Goal: Information Seeking & Learning: Learn about a topic

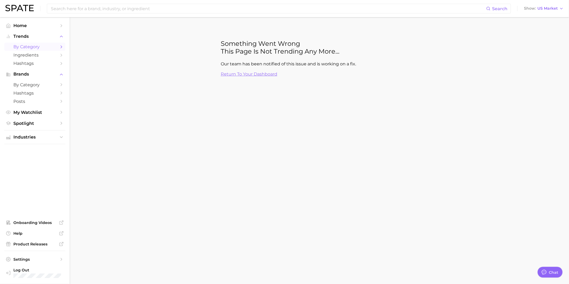
type textarea "x"
click at [100, 10] on input at bounding box center [268, 8] width 436 height 9
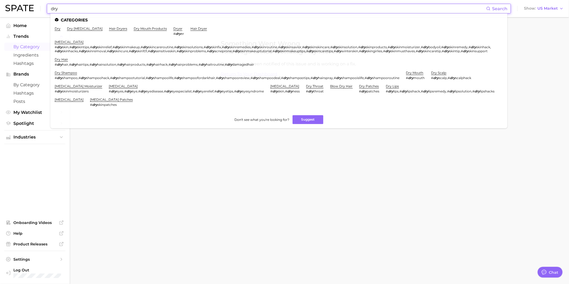
type input "dry"
click at [62, 44] on li "[MEDICAL_DATA] # [MEDICAL_DATA] , # dry skintips , # dry skinrelief , # dry ski…" at bounding box center [276, 46] width 442 height 13
click at [63, 41] on link "dry skin" at bounding box center [69, 42] width 29 height 4
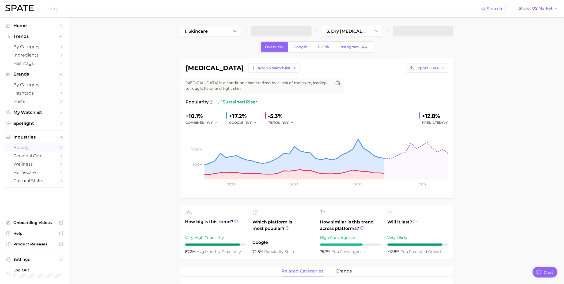
type textarea "x"
click at [322, 46] on span "TikTok" at bounding box center [324, 47] width 12 height 5
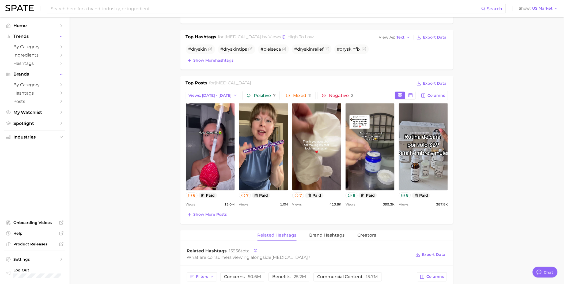
scroll to position [208, 0]
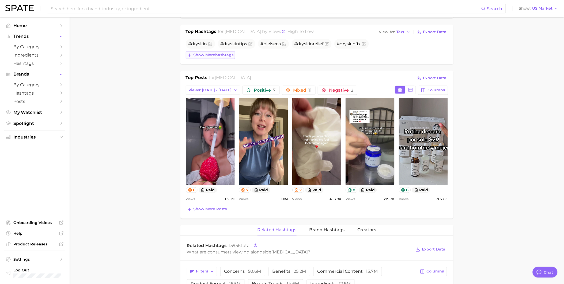
click at [196, 54] on span "Show more hashtags" at bounding box center [214, 55] width 40 height 5
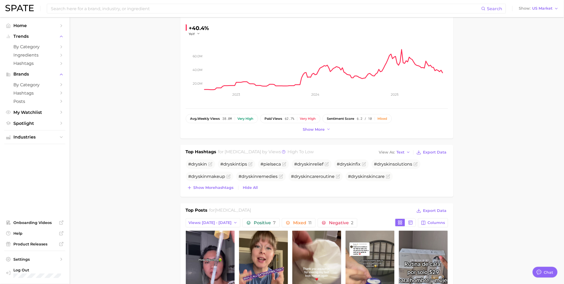
scroll to position [0, 0]
